Goal: Task Accomplishment & Management: Manage account settings

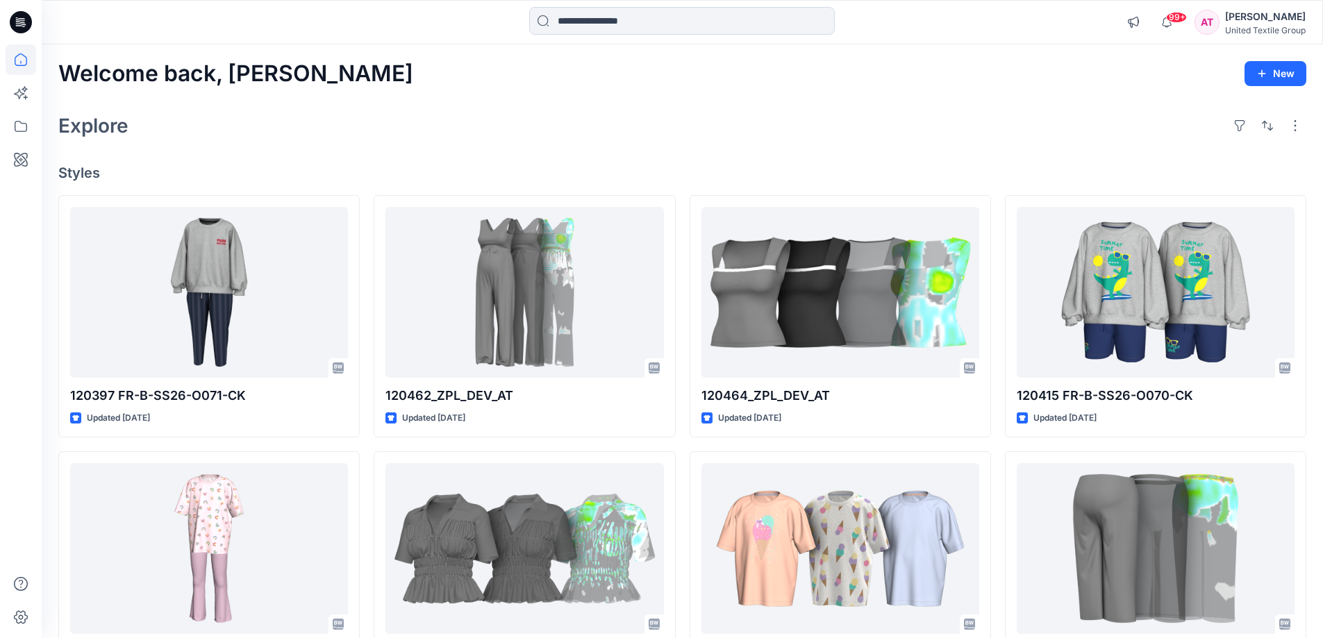
scroll to position [6112, 0]
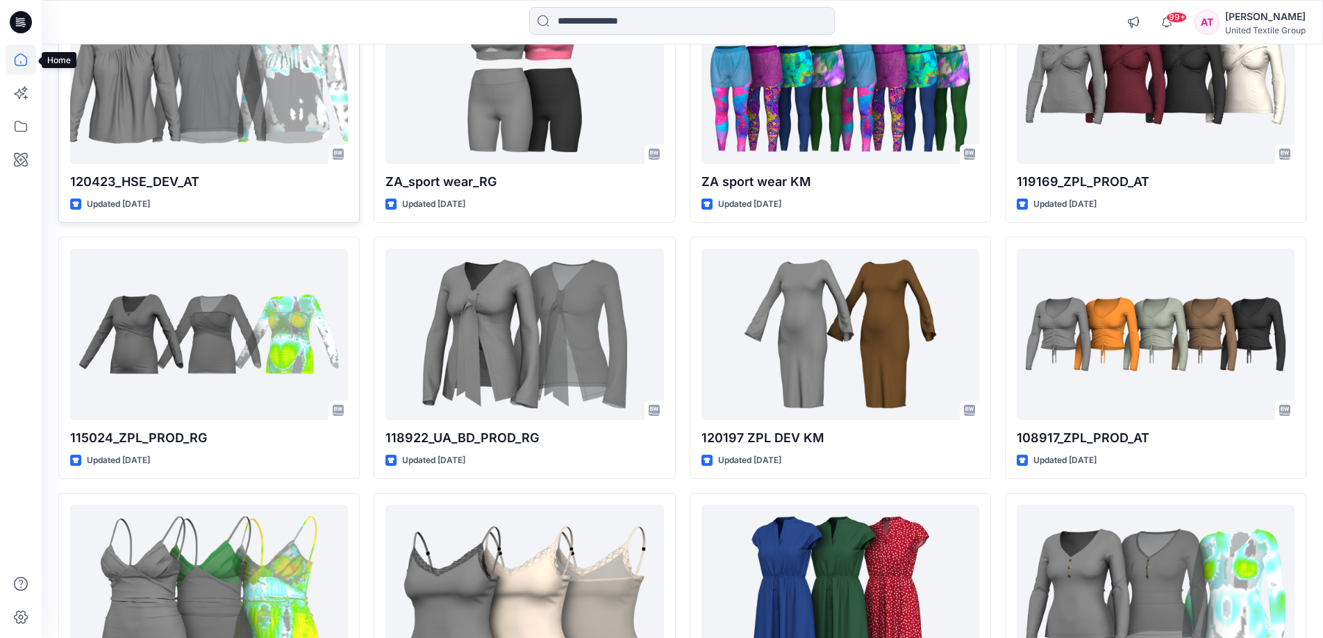
drag, startPoint x: 23, startPoint y: 56, endPoint x: 348, endPoint y: 179, distance: 347.5
click at [24, 56] on icon at bounding box center [21, 59] width 31 height 31
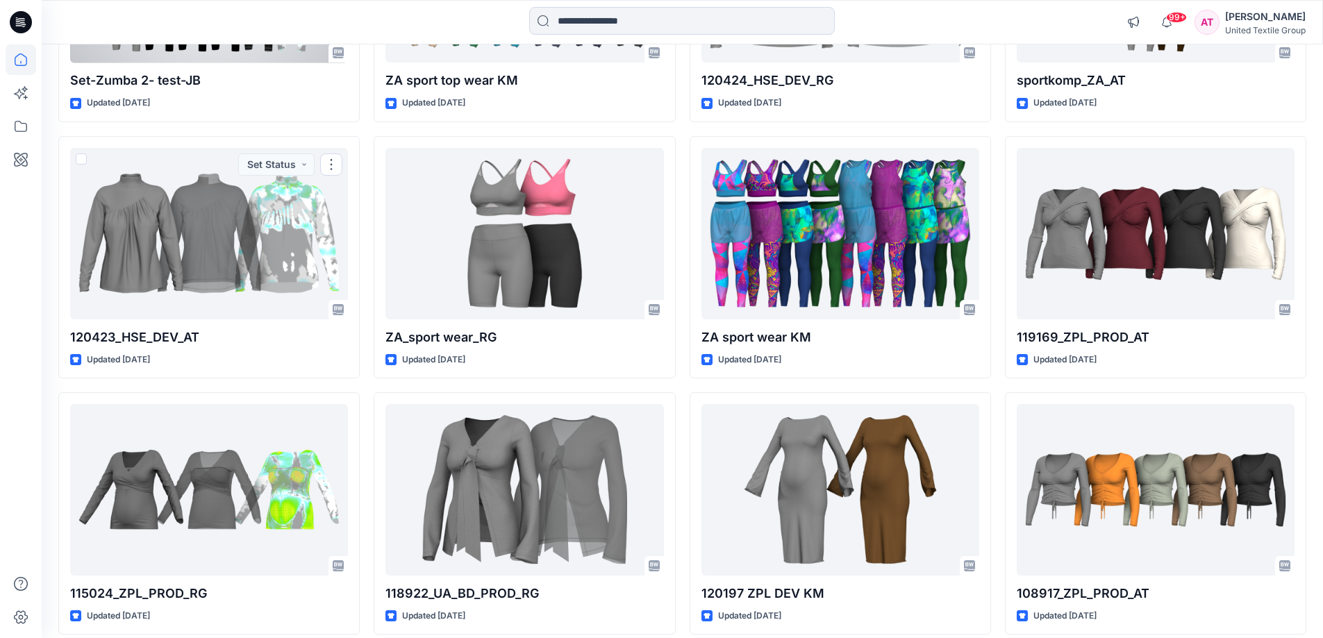
scroll to position [5834, 0]
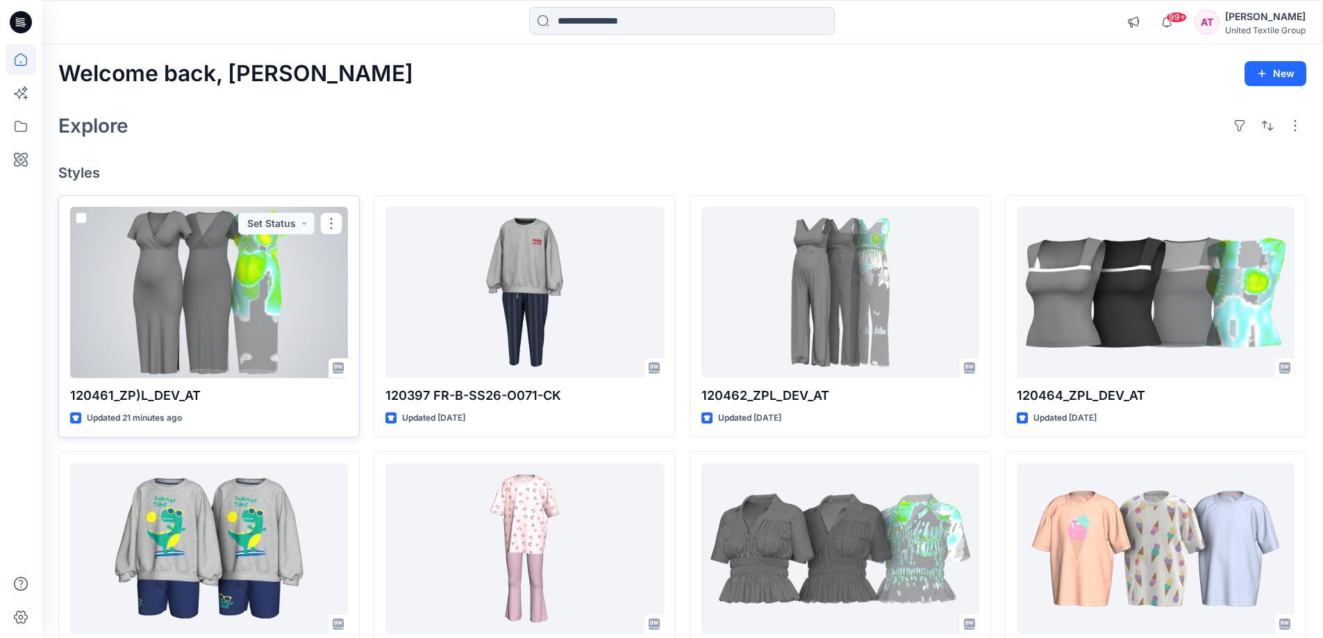
click at [210, 290] on div at bounding box center [209, 293] width 278 height 172
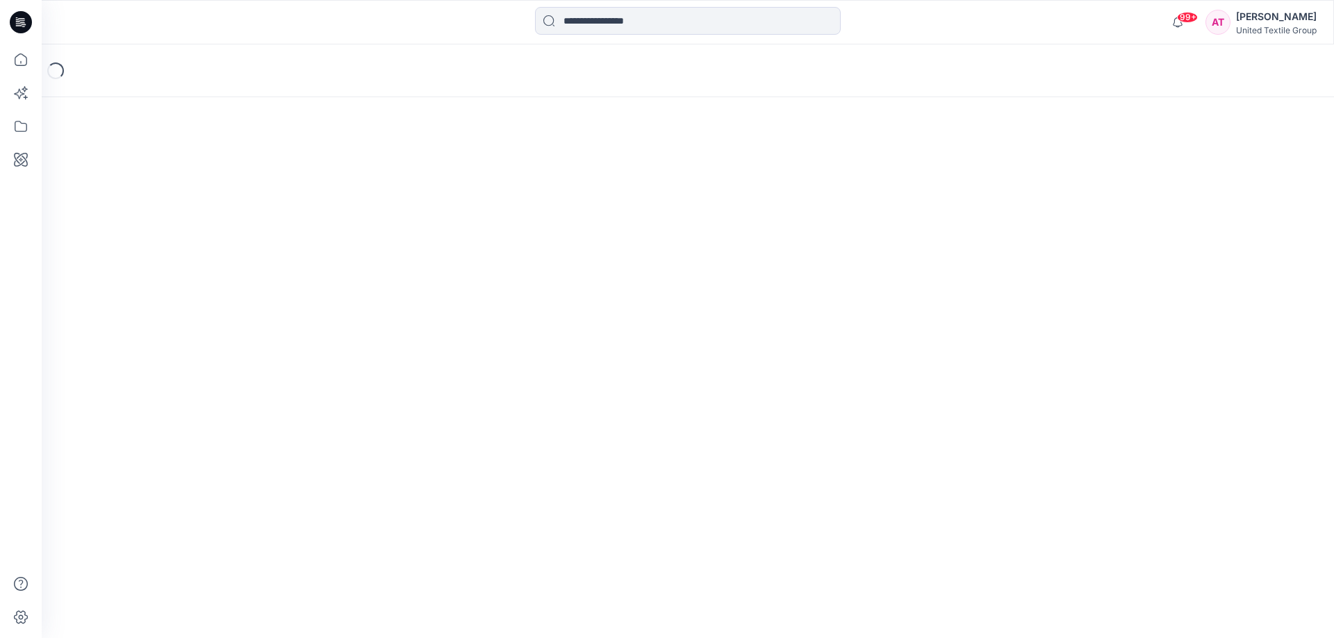
click at [210, 290] on div "Loading..." at bounding box center [688, 341] width 1292 height 594
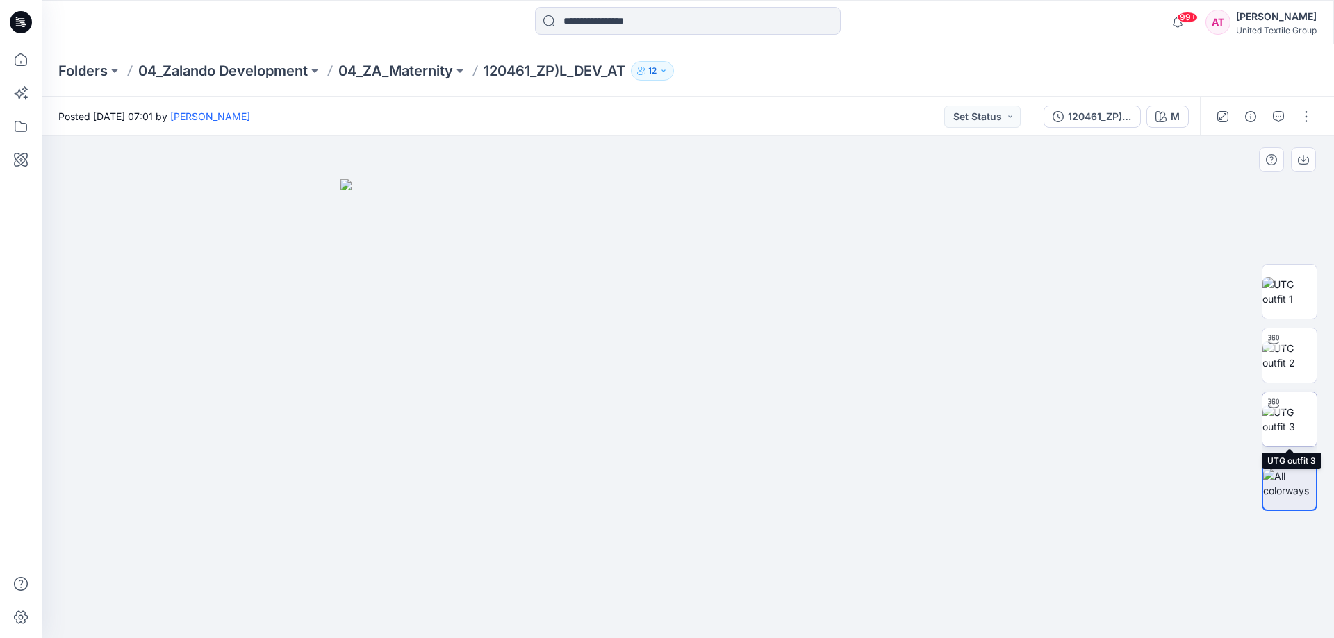
click at [1301, 413] on img at bounding box center [1289, 419] width 54 height 29
drag, startPoint x: 847, startPoint y: 602, endPoint x: 726, endPoint y: 638, distance: 125.9
click at [724, 638] on html "99+ Notifications Your style 120461_ZP)L_DEV_AT is ready 20 minutes ago Your st…" at bounding box center [667, 319] width 1334 height 638
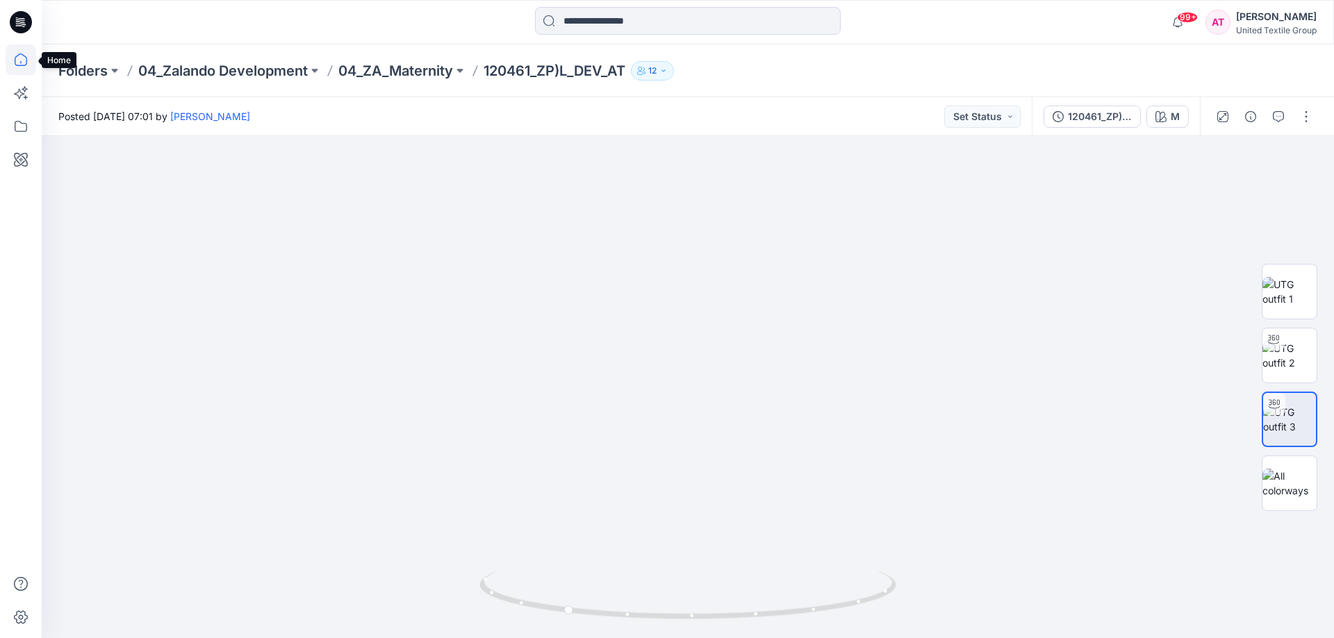
click at [19, 58] on icon at bounding box center [21, 59] width 31 height 31
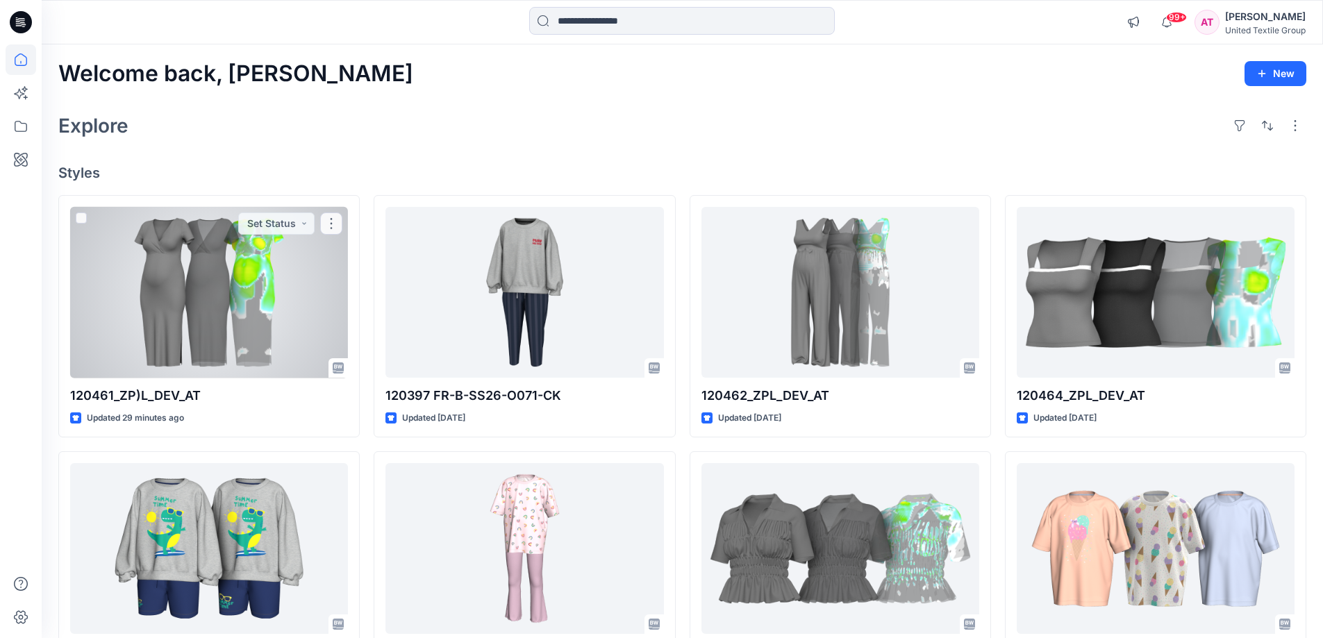
click at [276, 239] on div at bounding box center [209, 293] width 278 height 172
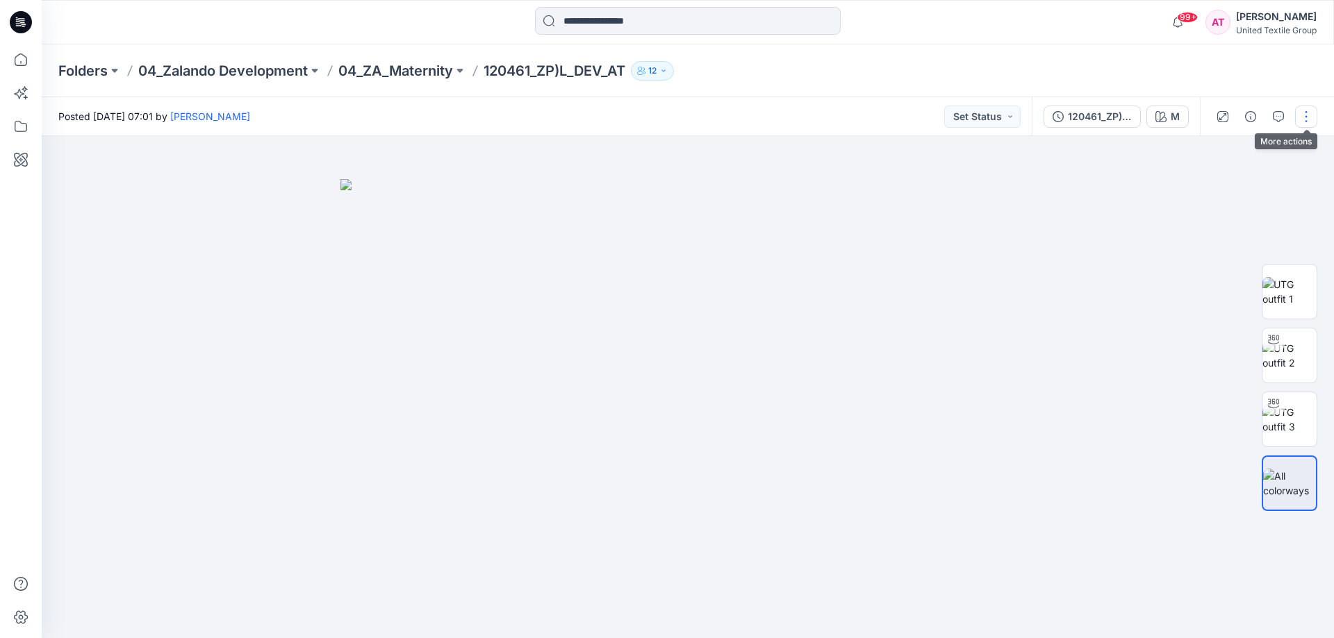
click at [1302, 115] on button "button" at bounding box center [1306, 117] width 22 height 22
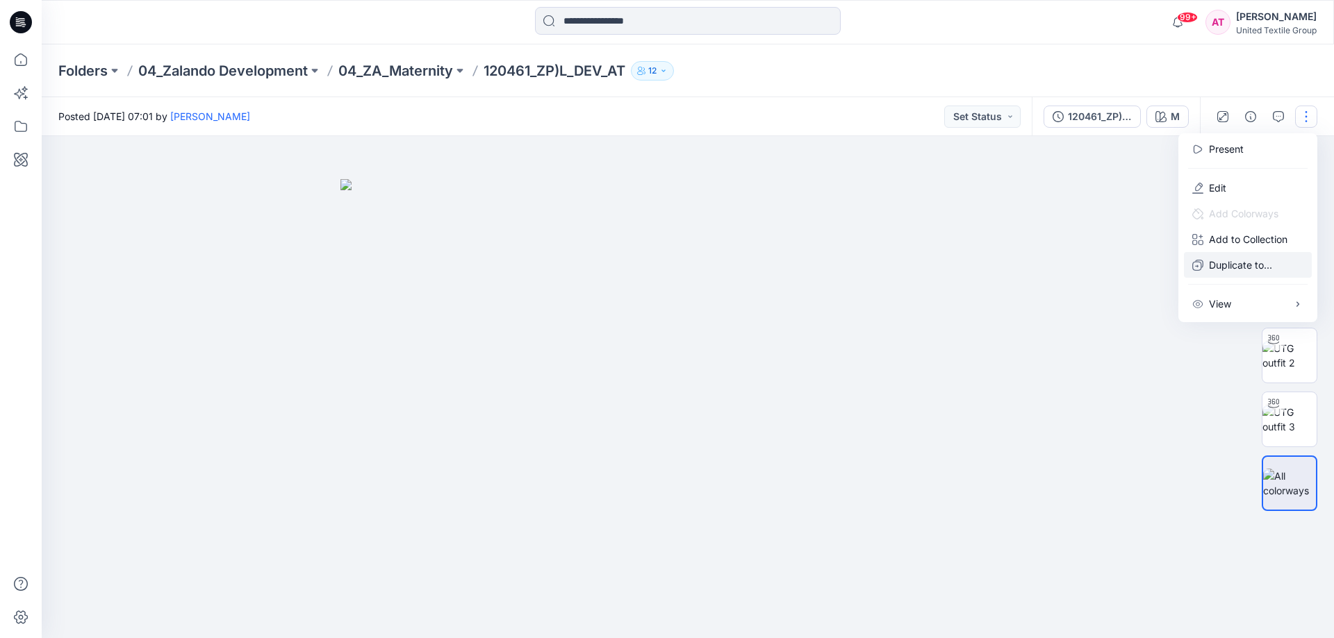
click at [1236, 269] on p "Duplicate to..." at bounding box center [1240, 265] width 63 height 15
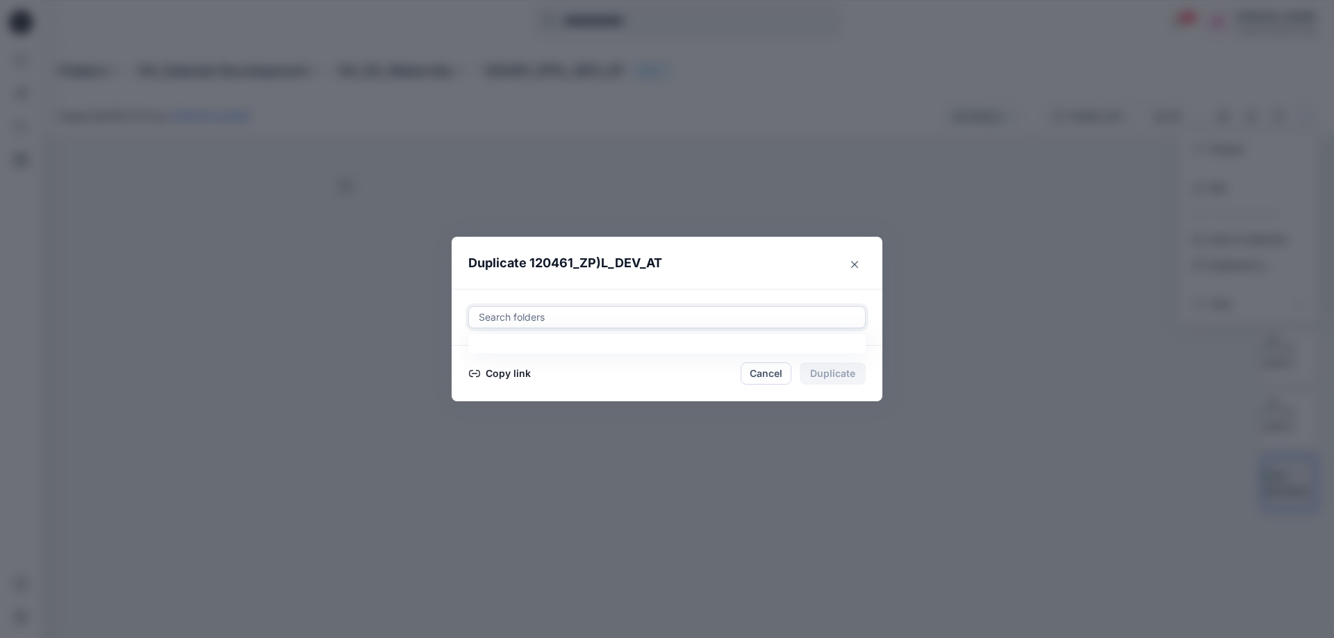
click at [538, 317] on div at bounding box center [666, 317] width 379 height 17
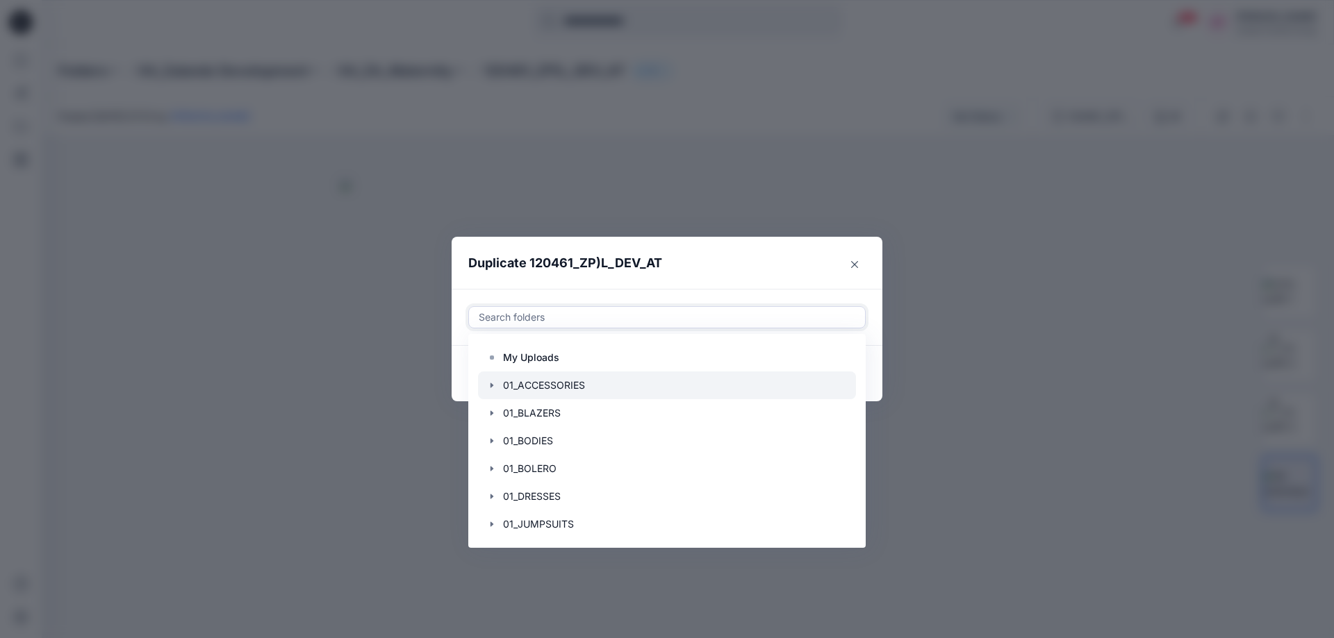
click at [543, 385] on div at bounding box center [667, 386] width 378 height 28
click at [729, 264] on header "Duplicate 120461_ZP)L_DEV_AT" at bounding box center [652, 263] width 403 height 53
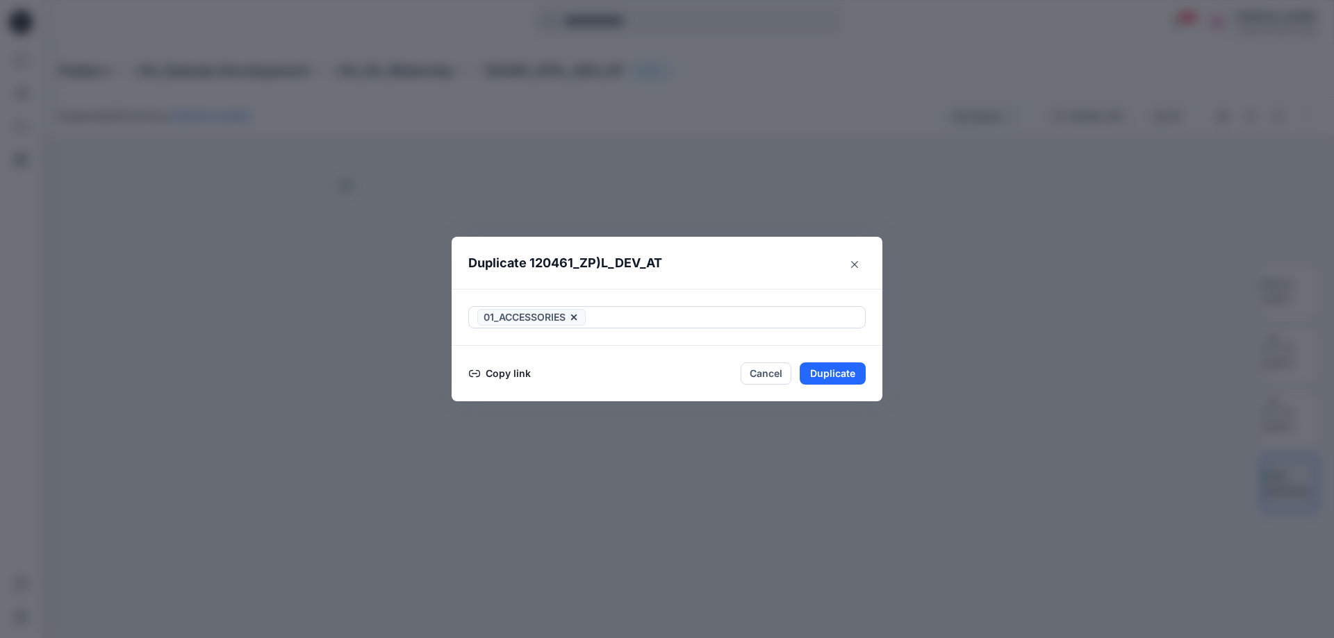
click at [510, 373] on button "Copy link" at bounding box center [499, 373] width 63 height 17
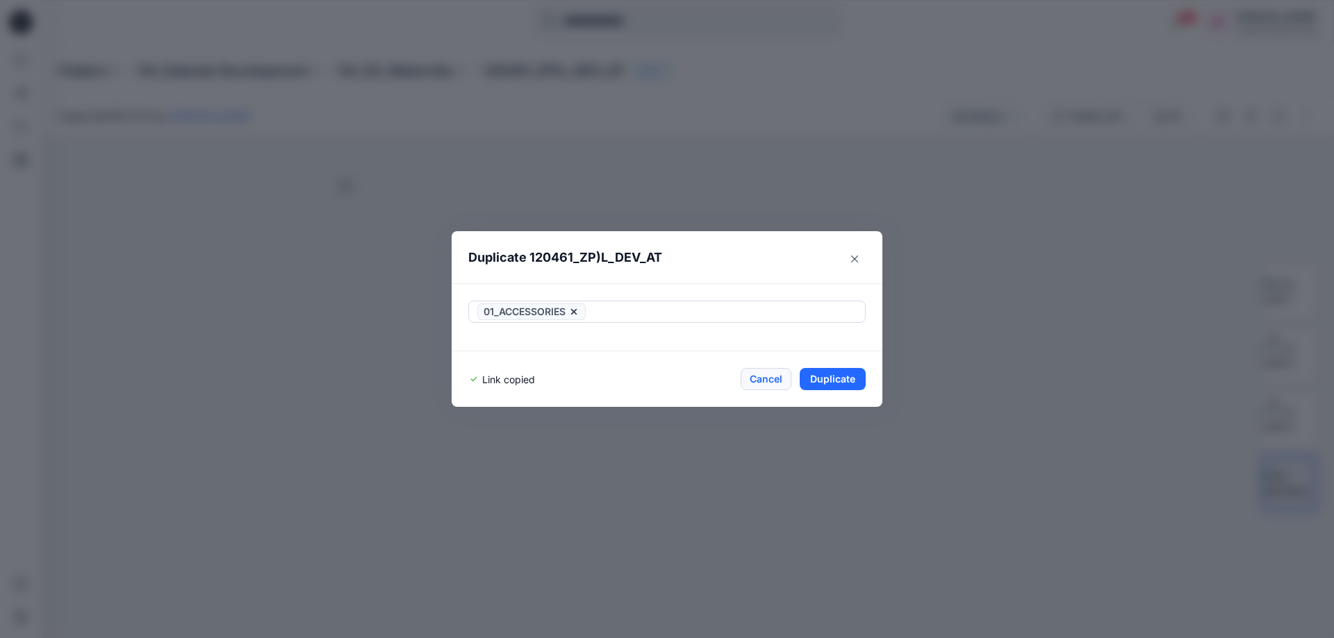
click at [758, 381] on button "Cancel" at bounding box center [765, 379] width 51 height 22
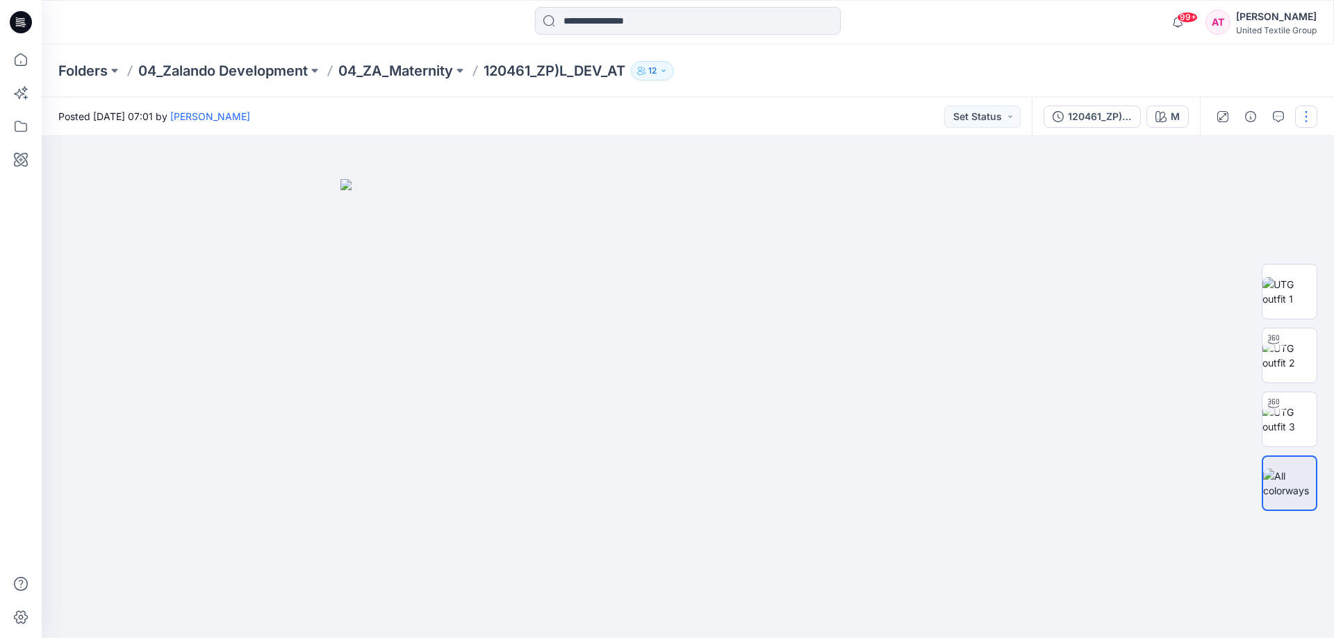
click at [1307, 113] on button "button" at bounding box center [1306, 117] width 22 height 22
click at [1227, 184] on button "Edit" at bounding box center [1248, 188] width 128 height 26
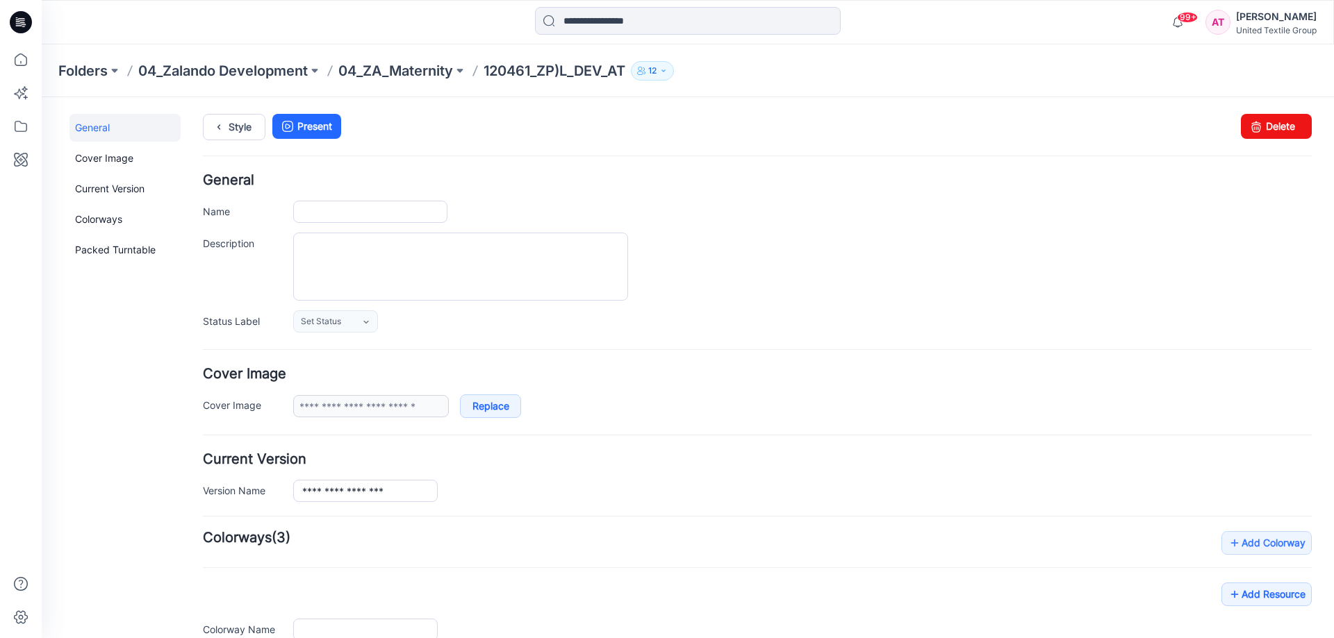
type input "**********"
type input "*"
type input "**********"
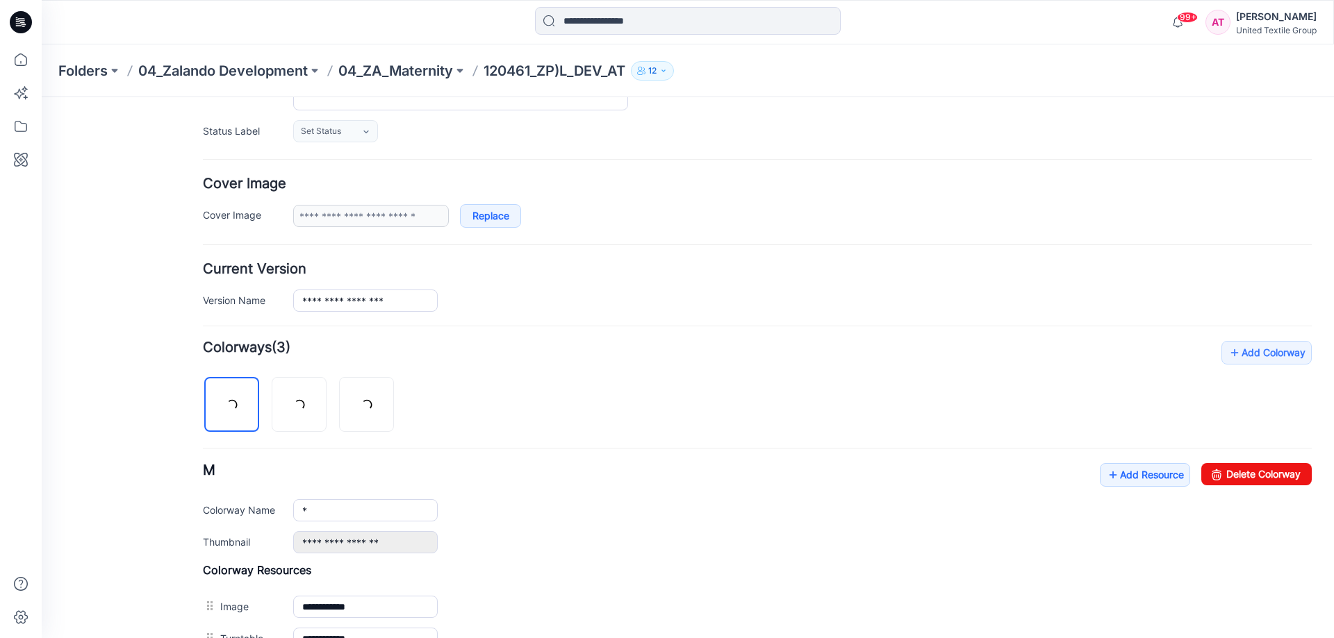
scroll to position [194, 0]
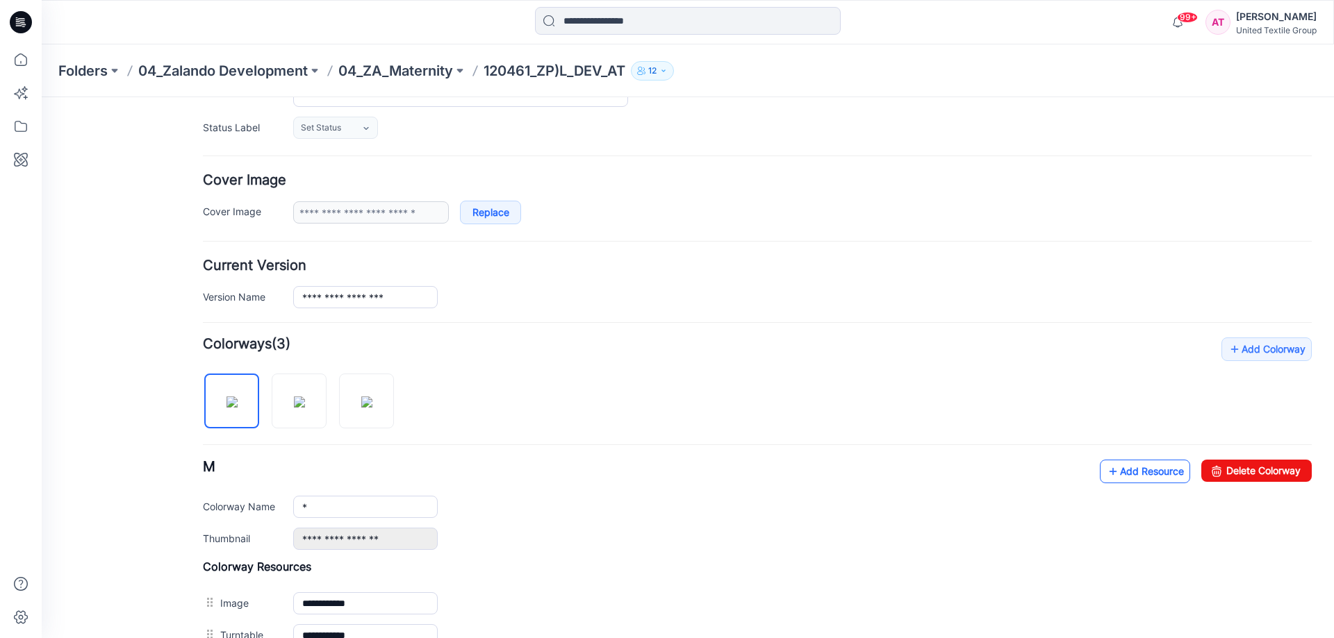
click at [1126, 466] on link "Add Resource" at bounding box center [1144, 472] width 90 height 24
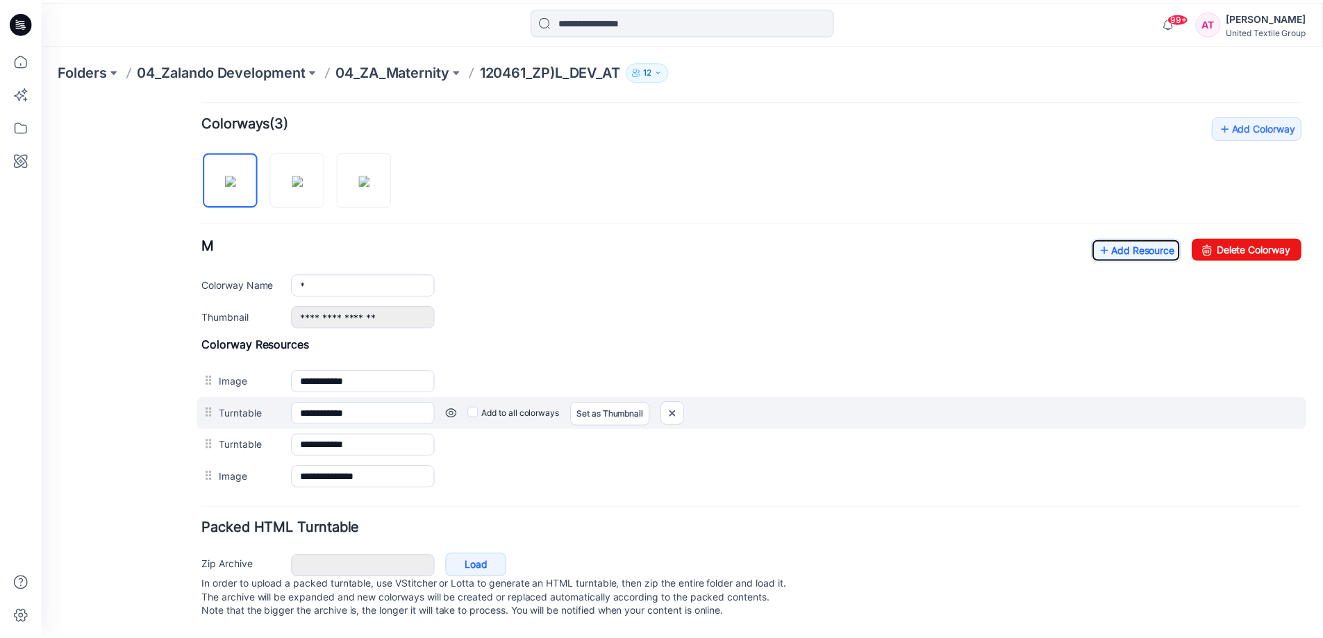
scroll to position [430, 0]
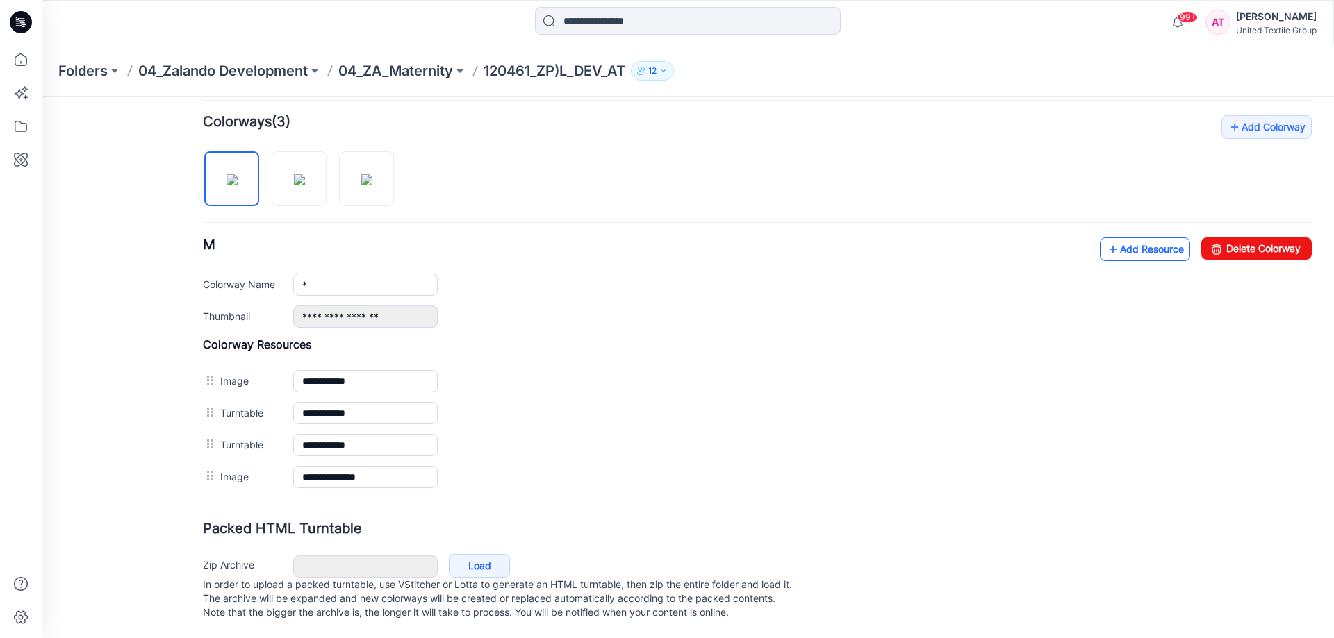
click at [1154, 238] on link "Add Resource" at bounding box center [1144, 250] width 90 height 24
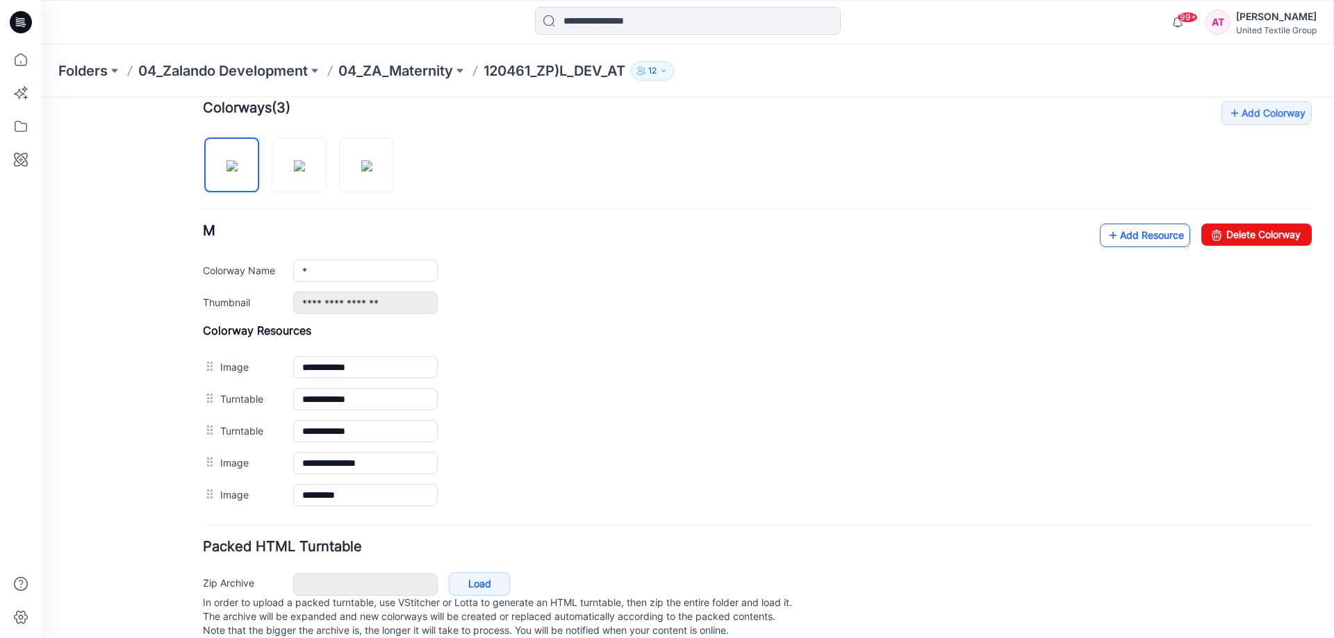
click at [1141, 233] on link "Add Resource" at bounding box center [1144, 236] width 90 height 24
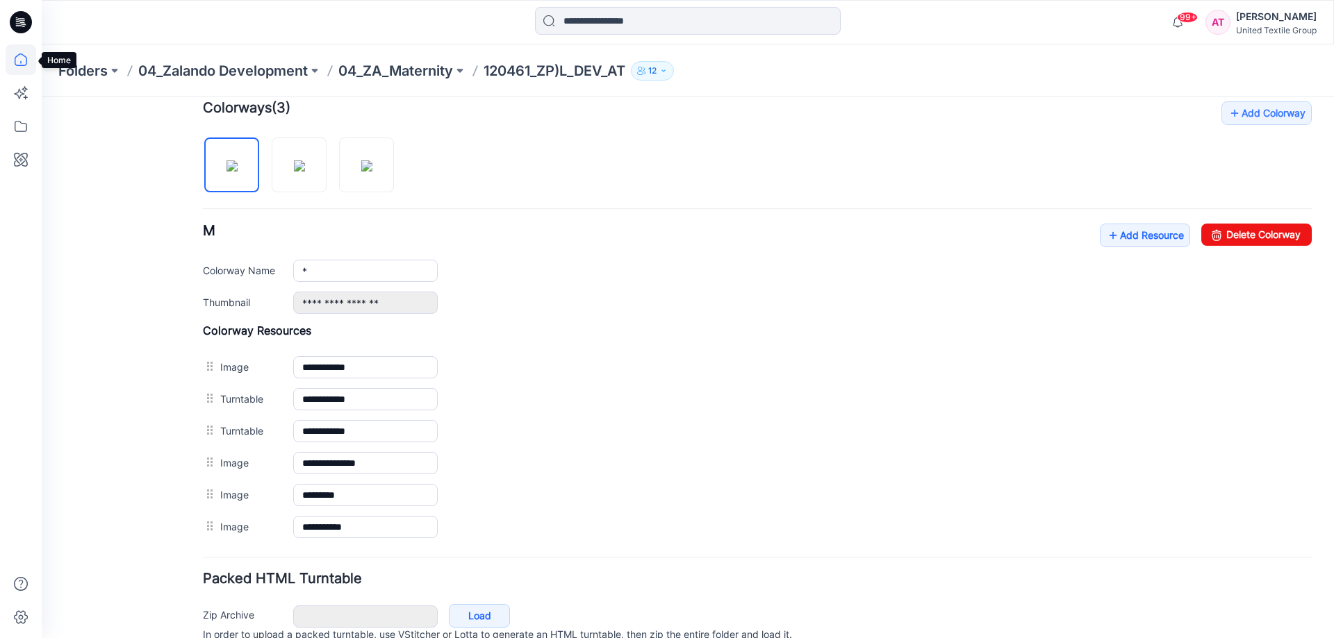
click at [22, 59] on icon at bounding box center [21, 59] width 31 height 31
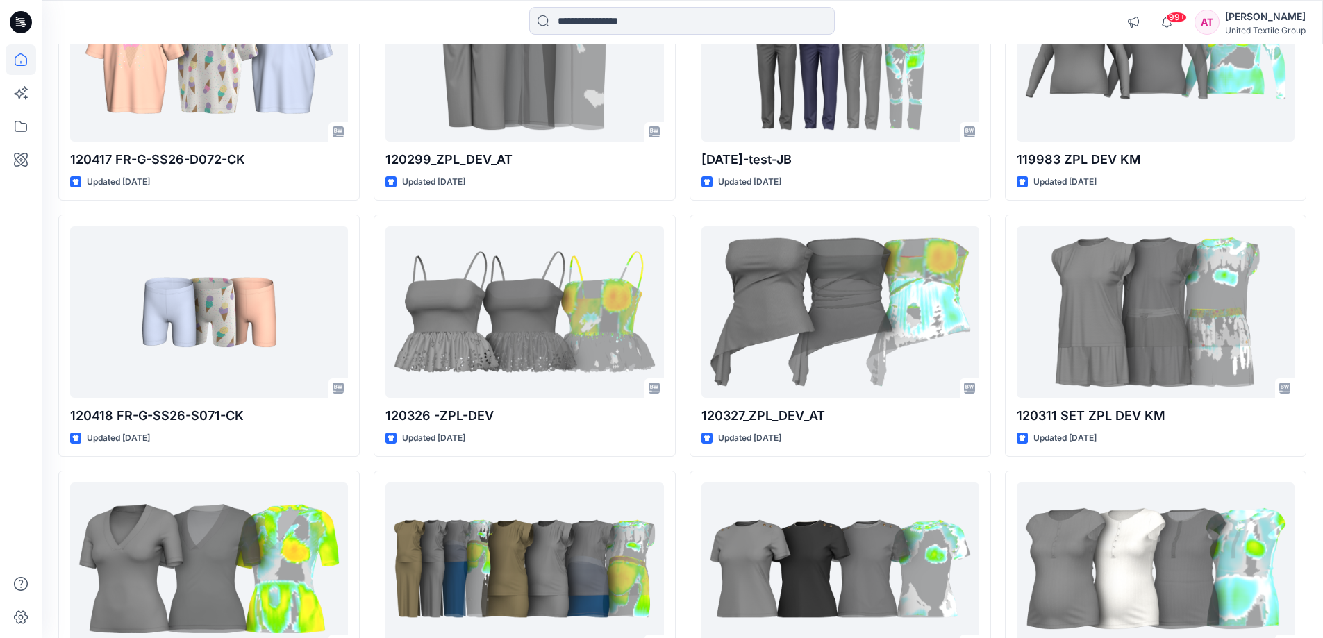
scroll to position [865, 0]
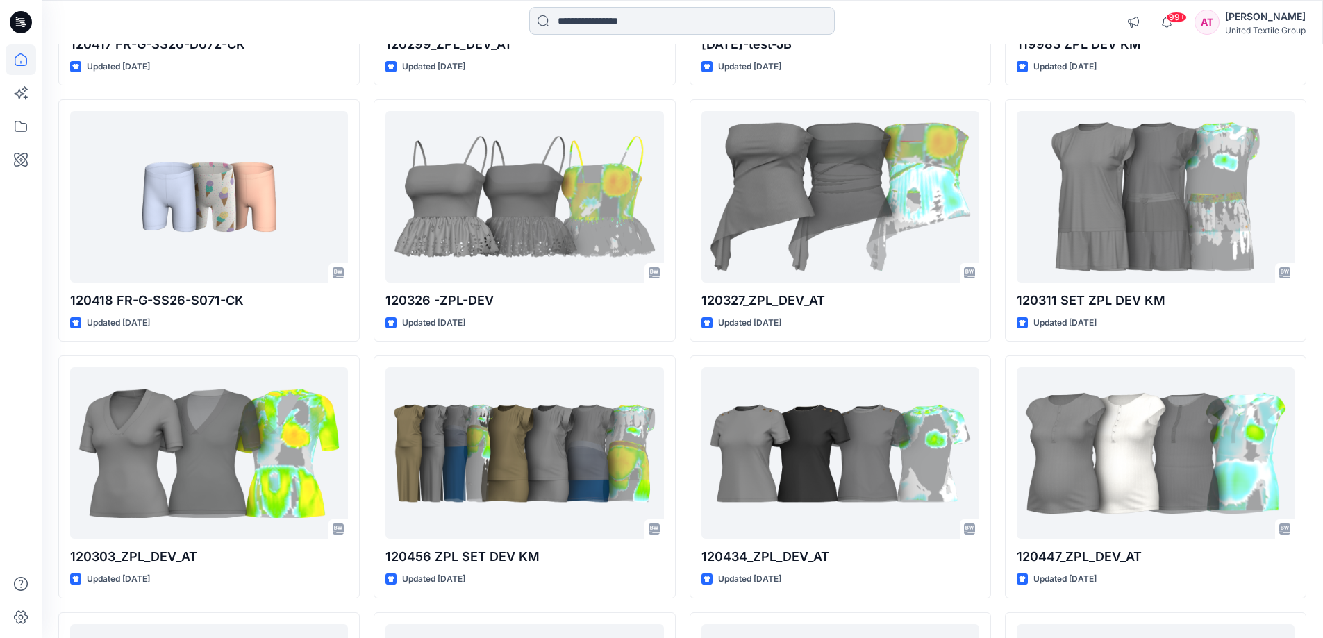
click at [571, 21] on input at bounding box center [682, 21] width 306 height 28
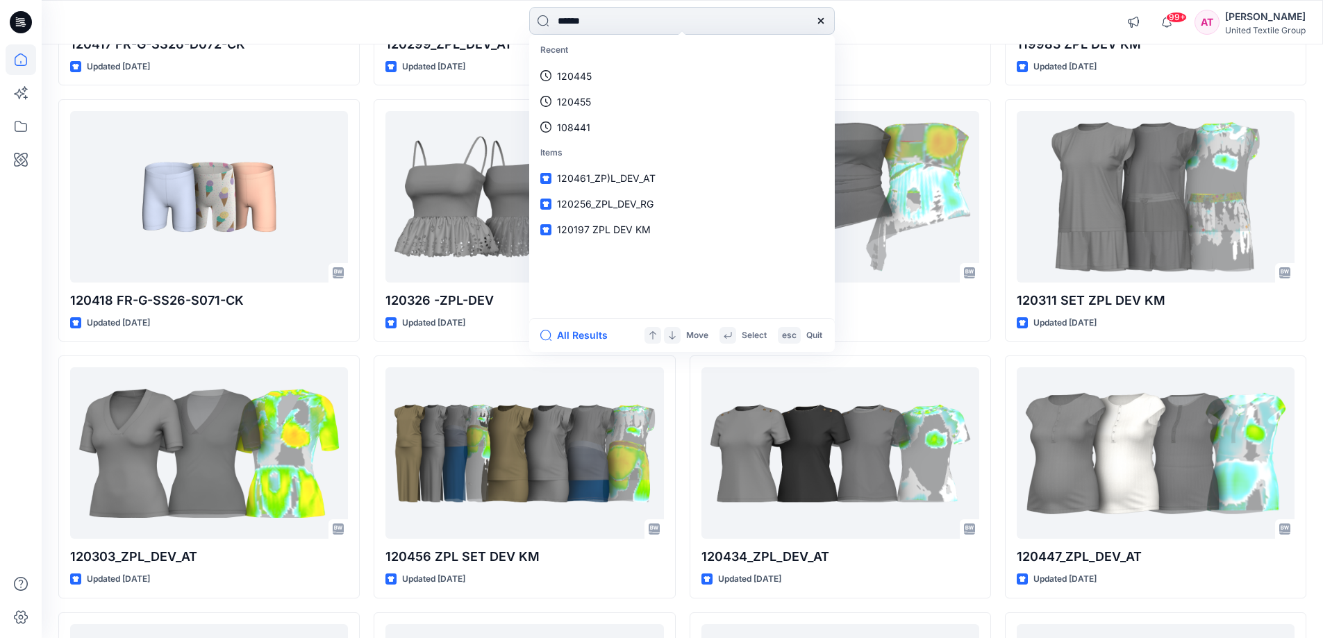
type input "******"
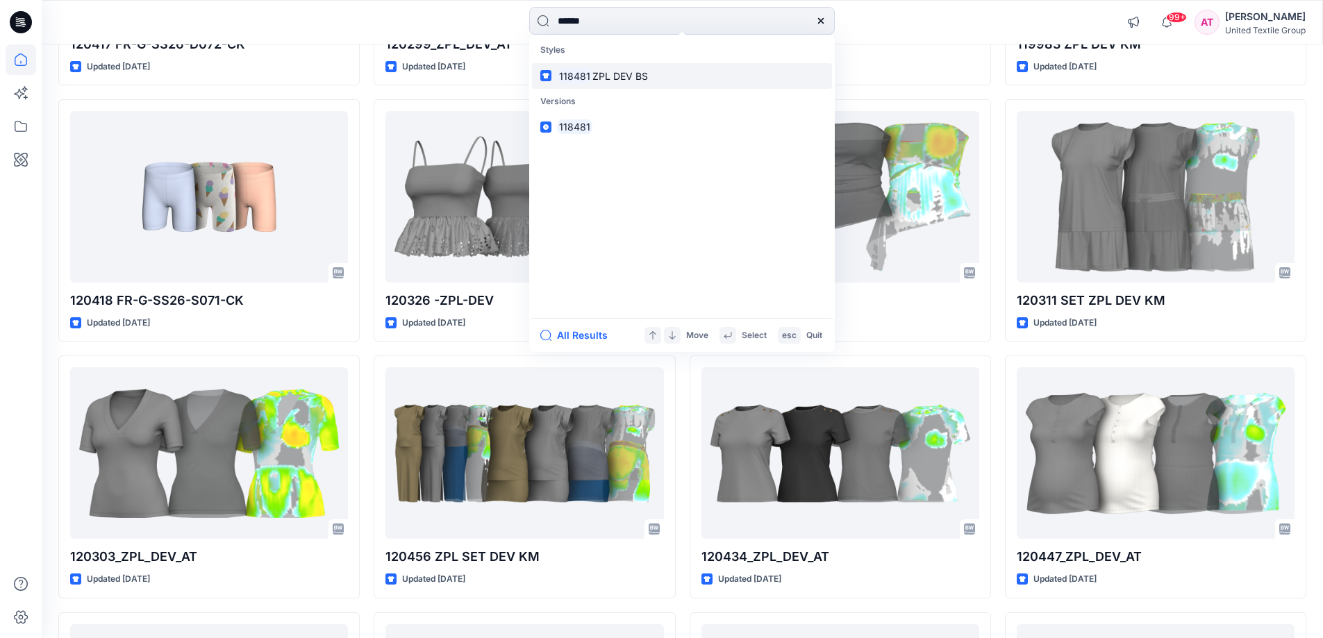
click at [625, 76] on span "ZPL DEV BS" at bounding box center [620, 76] width 56 height 12
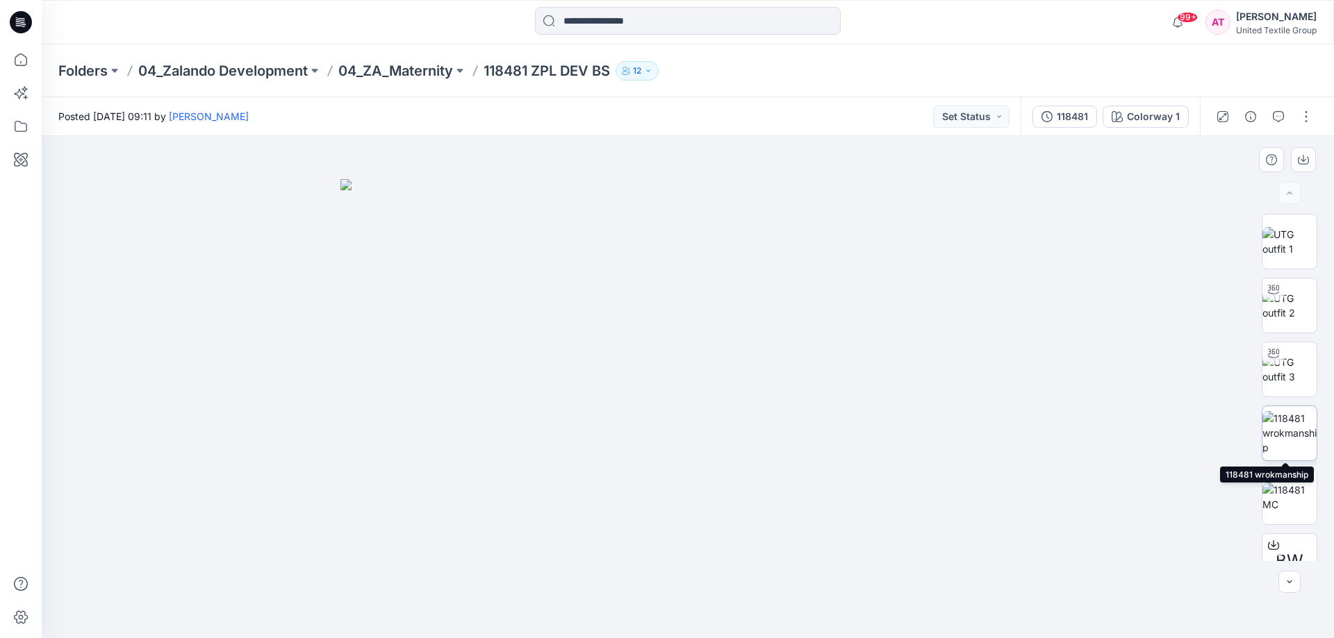
click at [1277, 437] on img at bounding box center [1289, 433] width 54 height 44
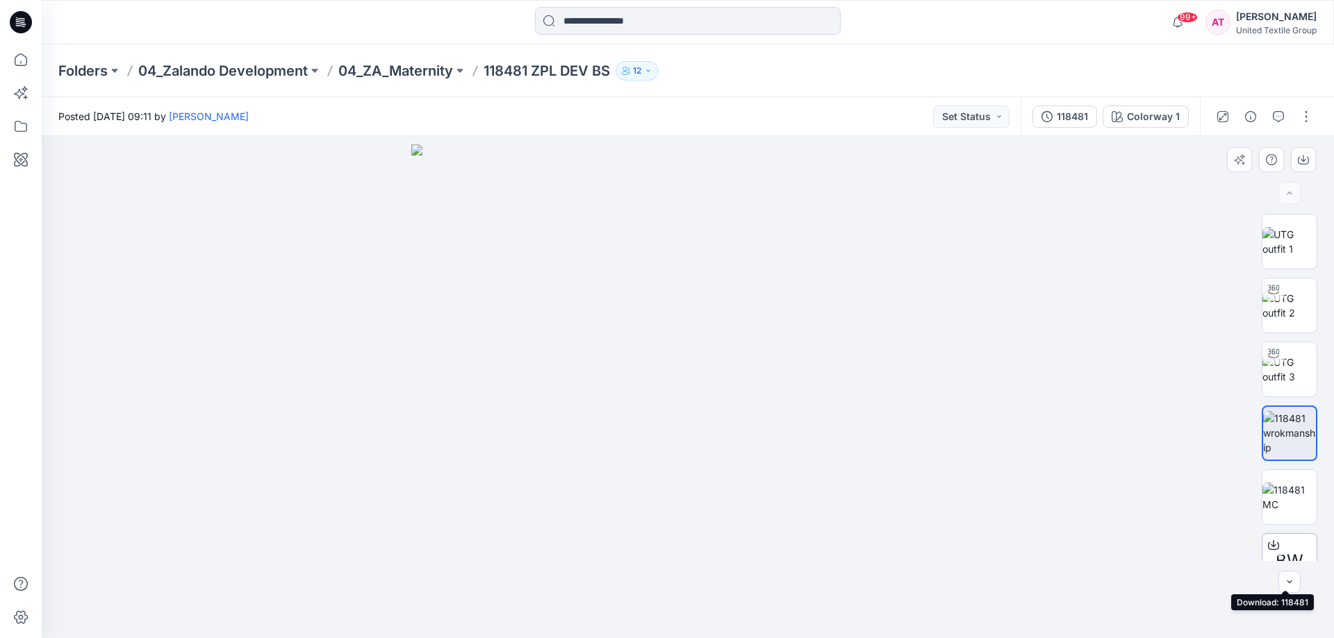
click at [1273, 543] on icon at bounding box center [1273, 545] width 11 height 11
